Goal: Information Seeking & Learning: Compare options

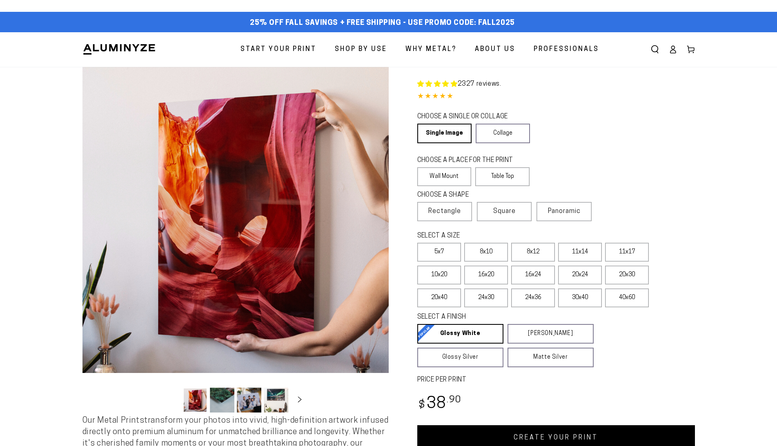
select select "**********"
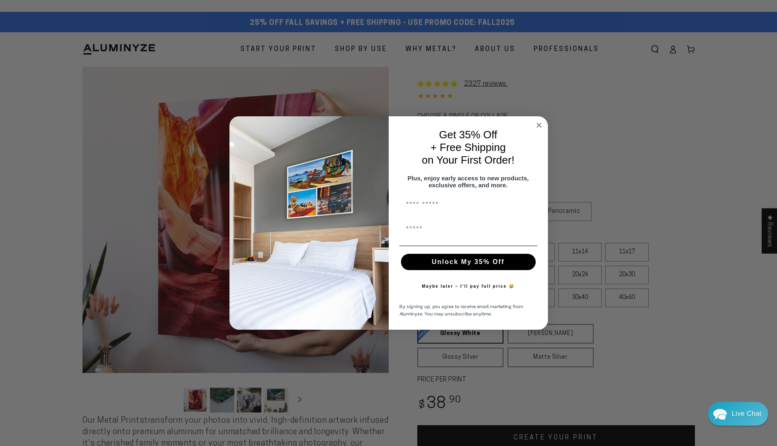
click at [537, 121] on circle "Close dialog" at bounding box center [538, 124] width 9 height 9
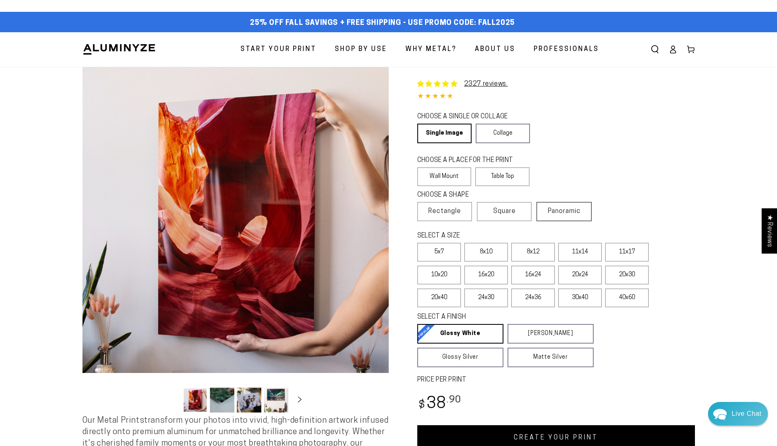
click at [558, 215] on label "Panoramic" at bounding box center [563, 211] width 55 height 19
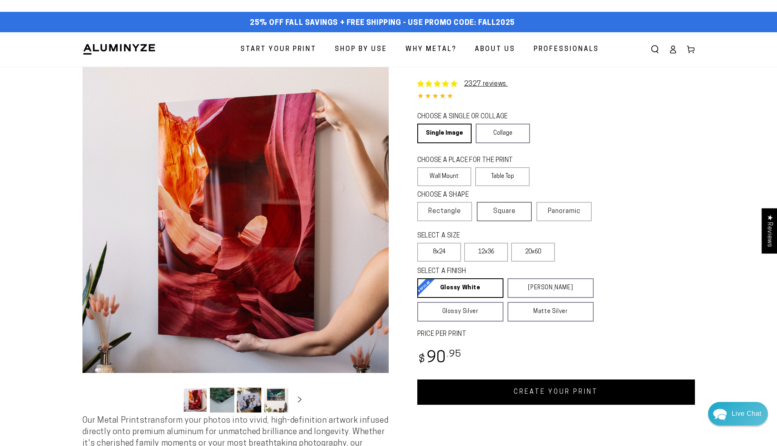
click at [527, 213] on label "Square" at bounding box center [504, 211] width 55 height 19
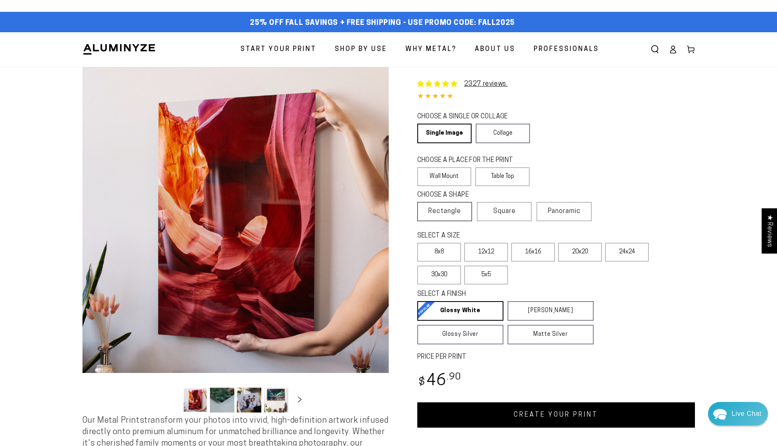
click at [458, 213] on span "Rectangle" at bounding box center [444, 212] width 33 height 10
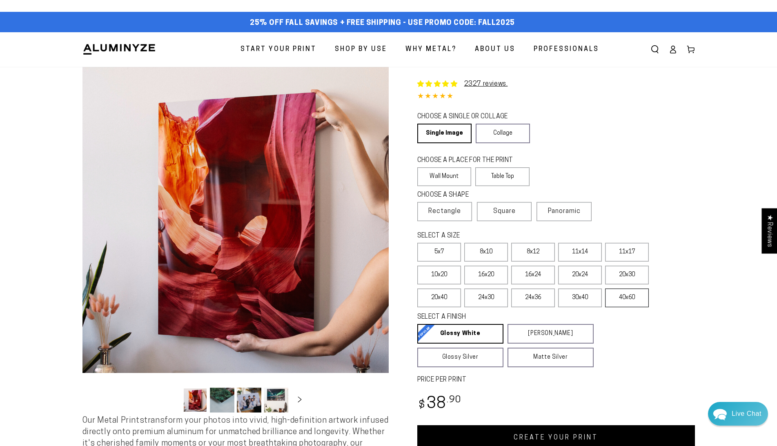
click at [643, 299] on label "40x60" at bounding box center [627, 298] width 44 height 19
click at [572, 298] on label "30x40" at bounding box center [580, 298] width 44 height 19
click at [530, 253] on label "8x12" at bounding box center [533, 252] width 44 height 19
click at [582, 251] on label "11x14" at bounding box center [580, 252] width 44 height 19
click at [623, 251] on label "11x17" at bounding box center [627, 252] width 44 height 19
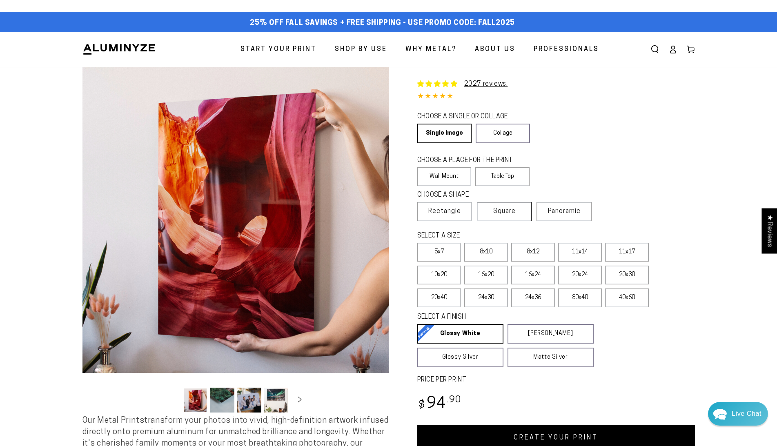
click at [515, 211] on span "Square" at bounding box center [504, 212] width 22 height 10
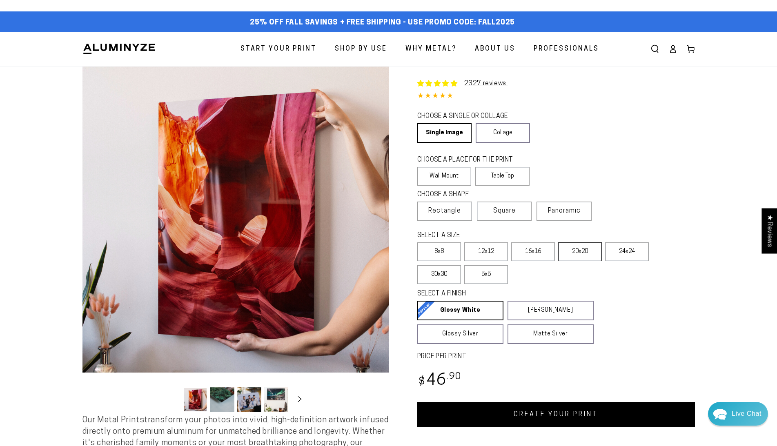
click at [587, 252] on label "20x20" at bounding box center [580, 251] width 44 height 19
click at [543, 248] on label "16x16" at bounding box center [533, 251] width 44 height 19
click at [480, 81] on link "2327 reviews." at bounding box center [486, 83] width 44 height 7
